Goal: Transaction & Acquisition: Purchase product/service

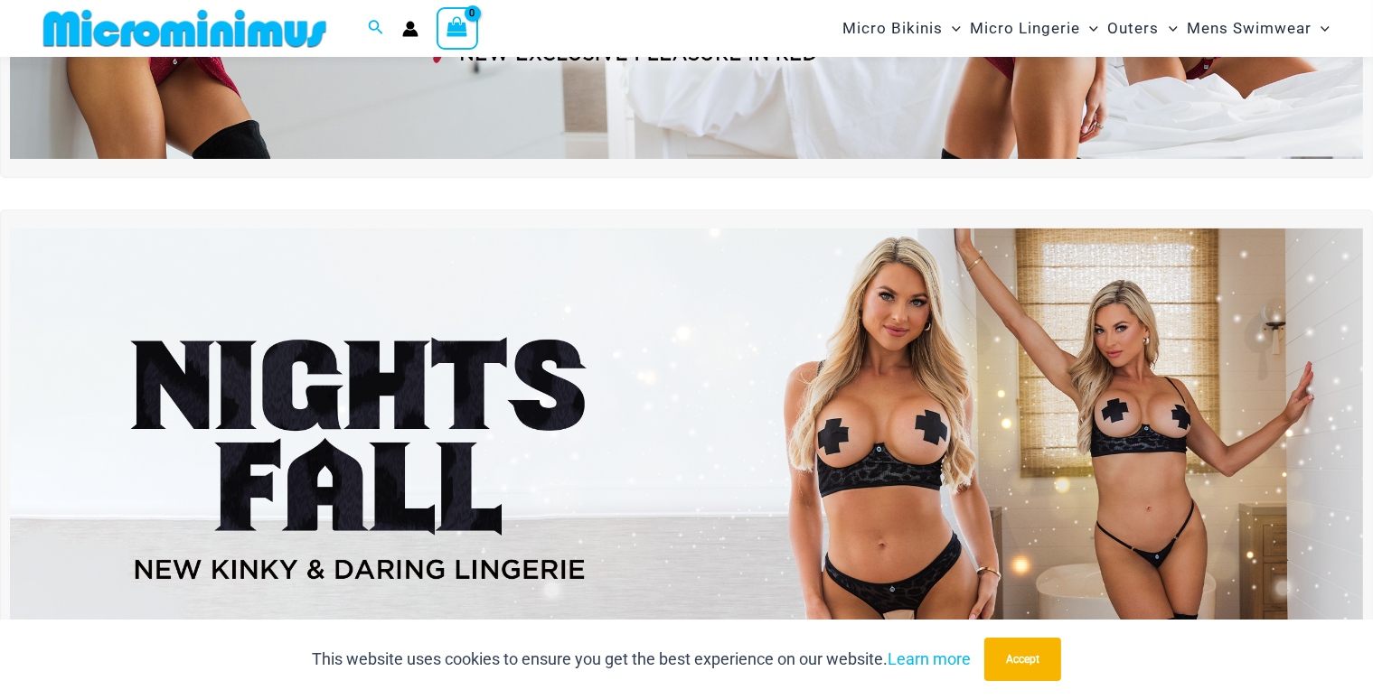
scroll to position [436, 0]
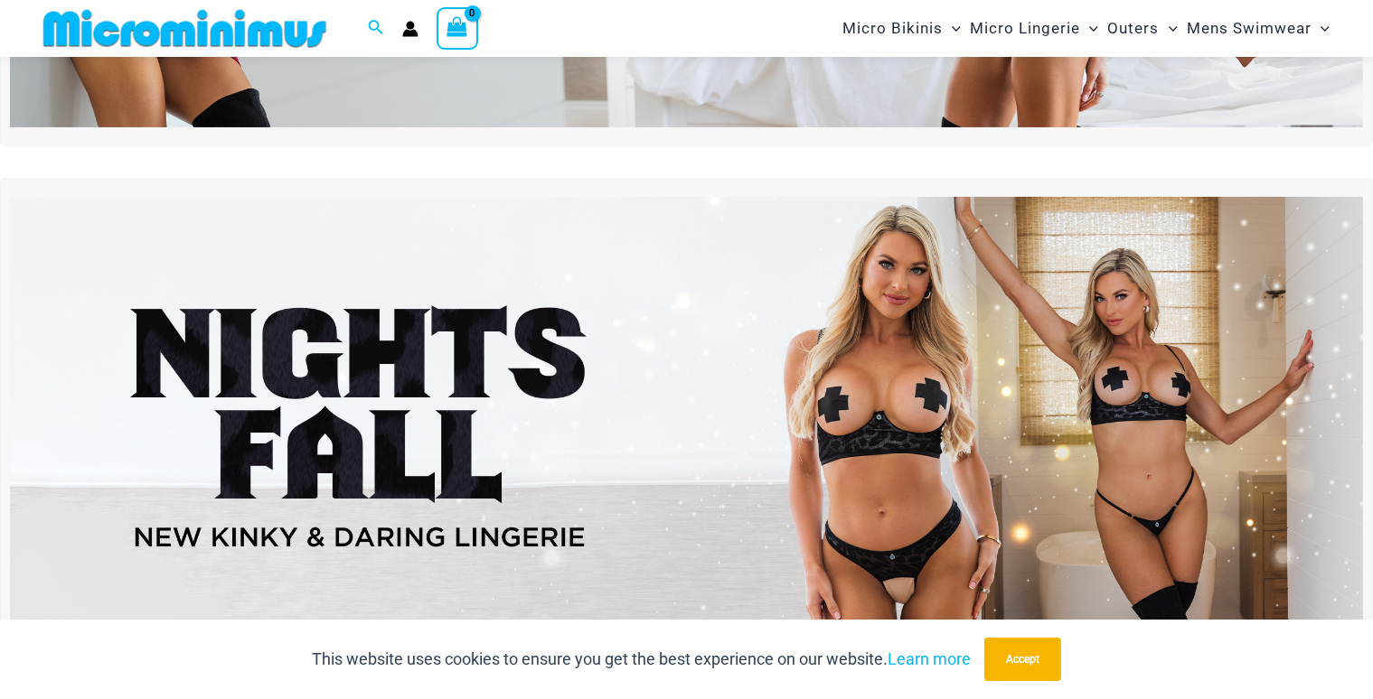
type input "**********"
click at [892, 449] on img at bounding box center [686, 427] width 1353 height 460
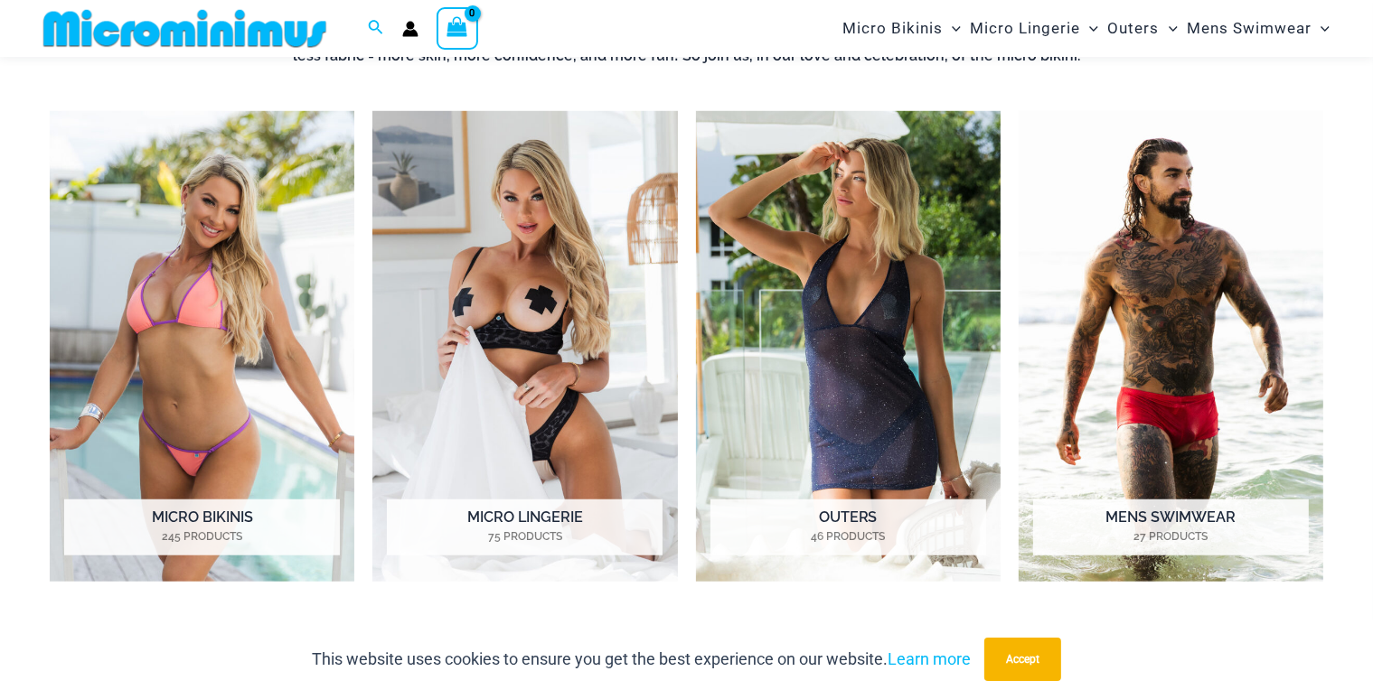
scroll to position [1520, 0]
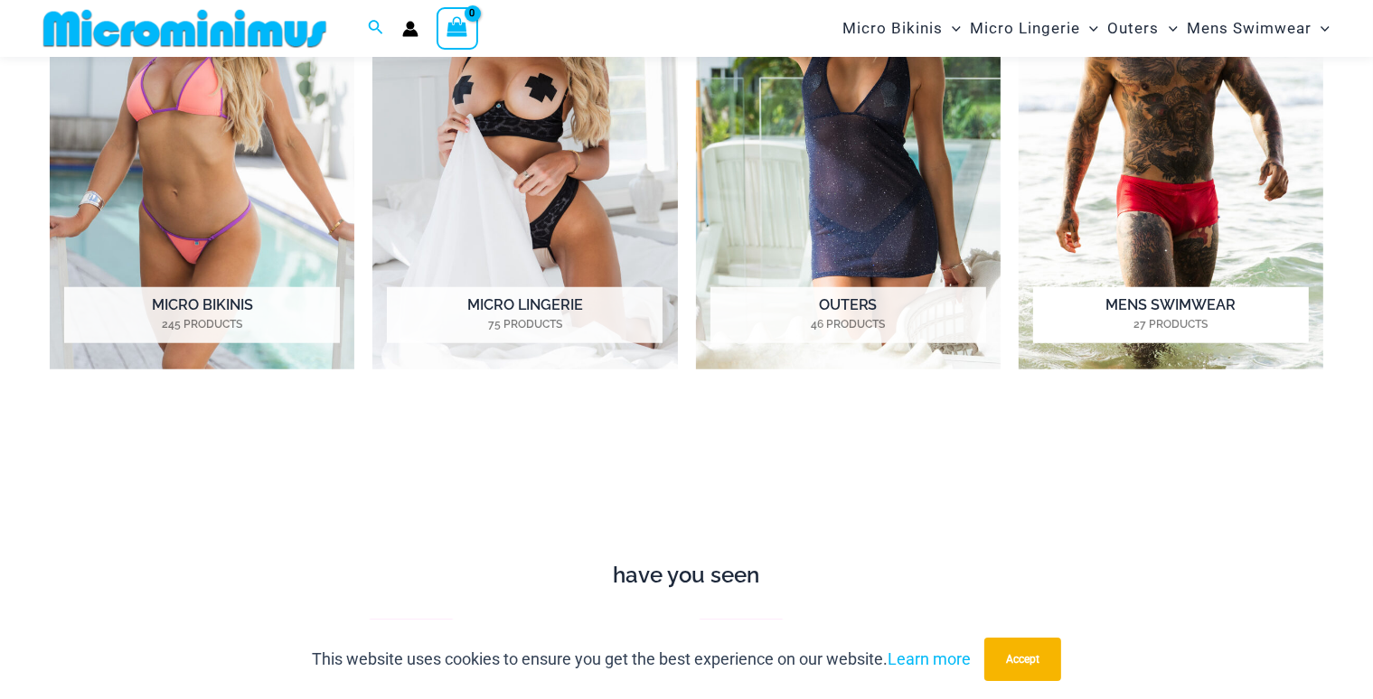
click at [1103, 208] on img "Visit product category Mens Swimwear" at bounding box center [1170, 134] width 305 height 470
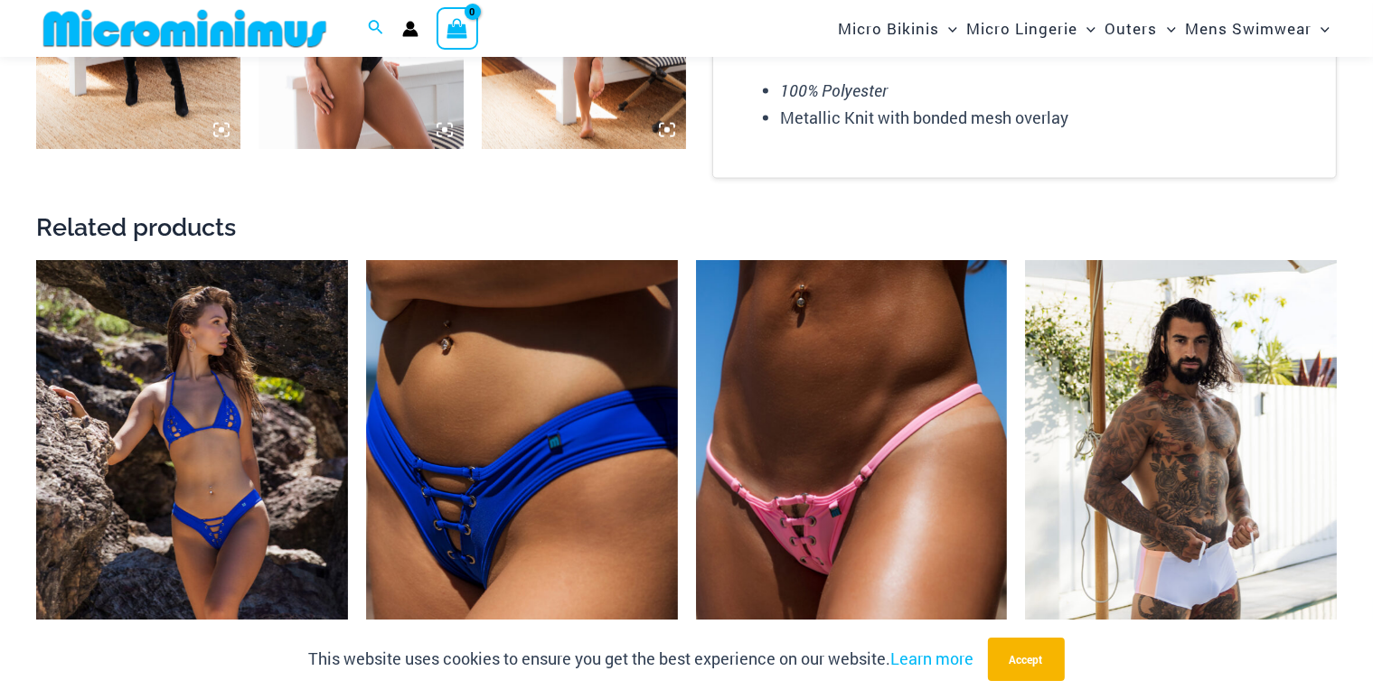
scroll to position [2792, 0]
